Goal: Transaction & Acquisition: Purchase product/service

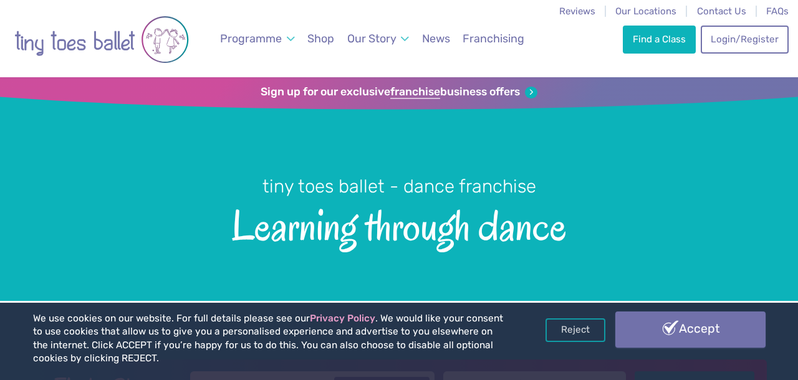
click at [682, 328] on link "Accept" at bounding box center [691, 330] width 150 height 36
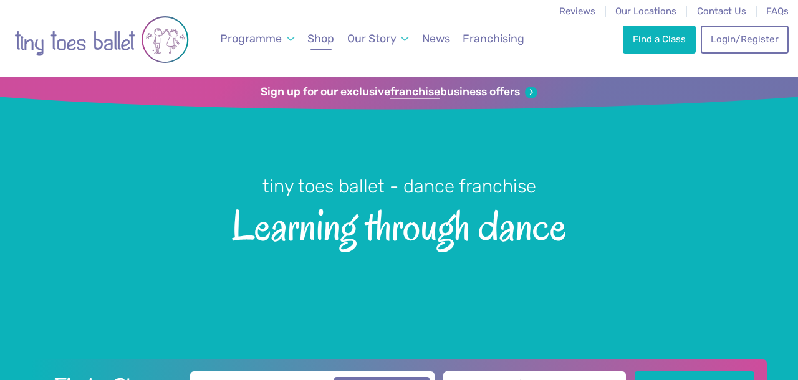
click at [321, 40] on span "Shop" at bounding box center [320, 38] width 27 height 13
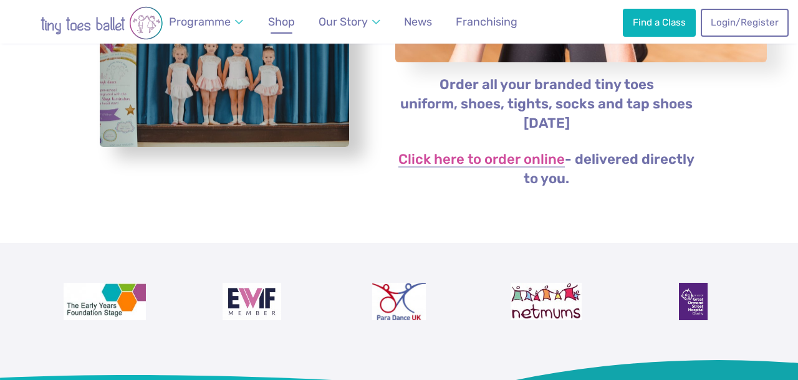
scroll to position [305, 0]
